Goal: Transaction & Acquisition: Purchase product/service

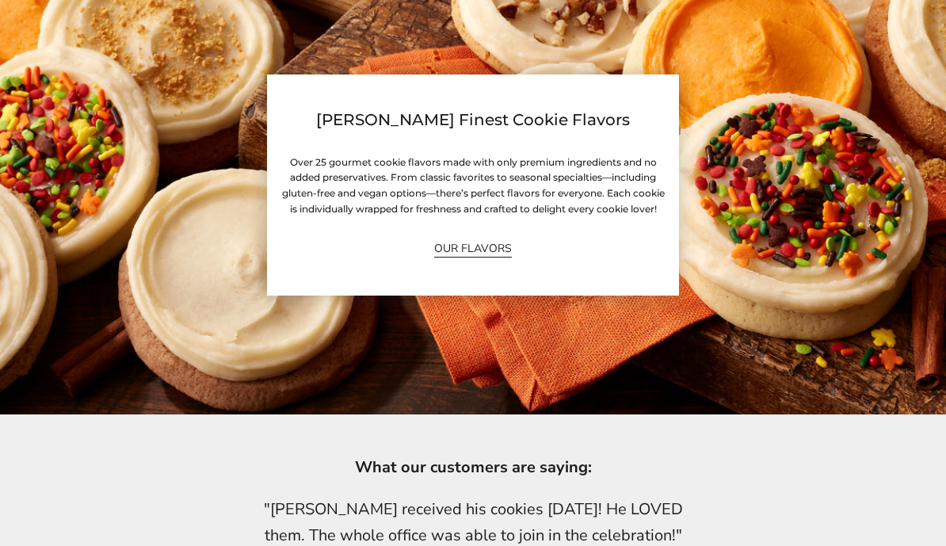
scroll to position [3062, 0]
click at [496, 256] on link "OUR FLAVORS" at bounding box center [473, 248] width 78 height 18
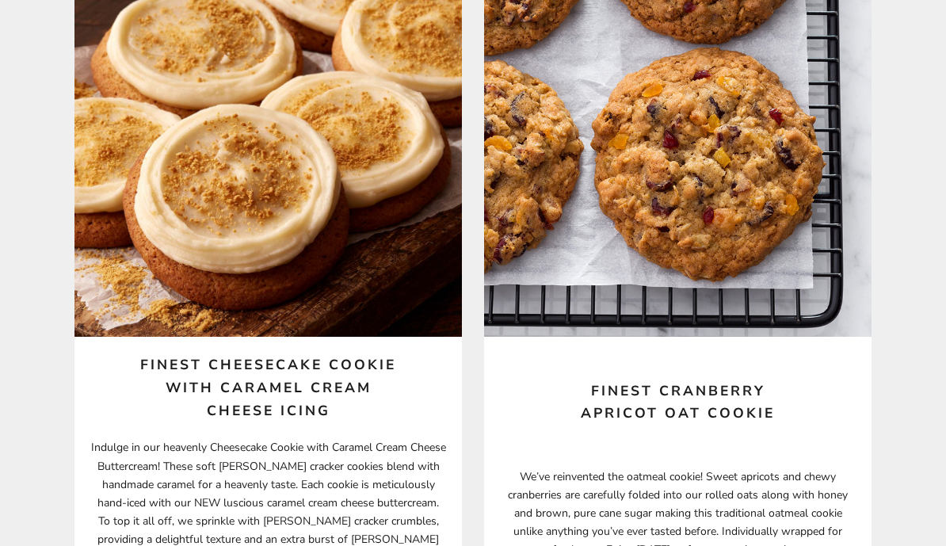
scroll to position [7067, 0]
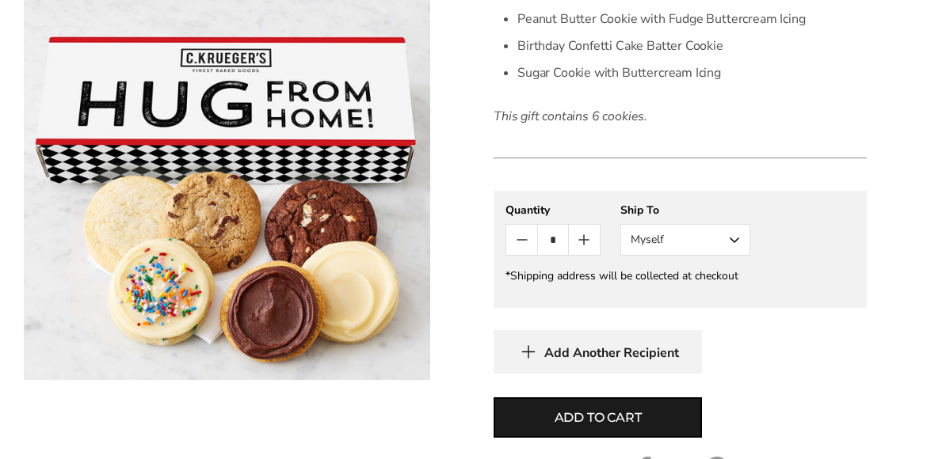
scroll to position [638, 0]
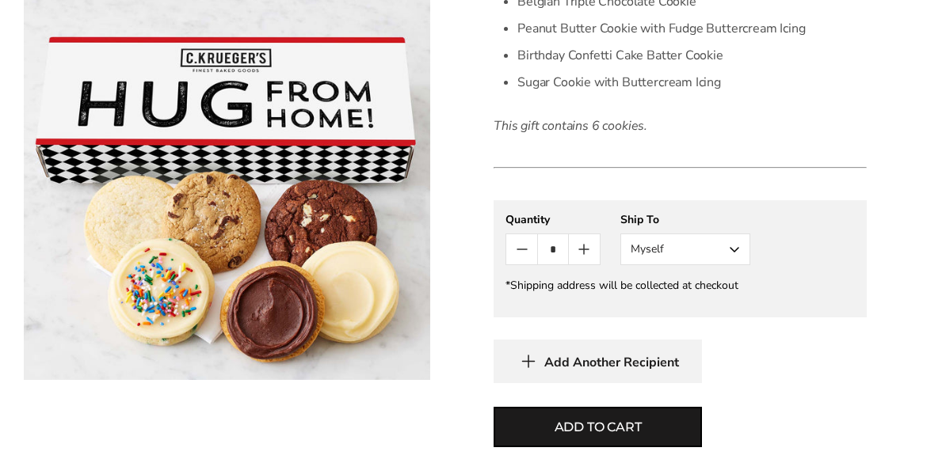
click at [322, 212] on img at bounding box center [227, 190] width 406 height 380
